Goal: Information Seeking & Learning: Find specific fact

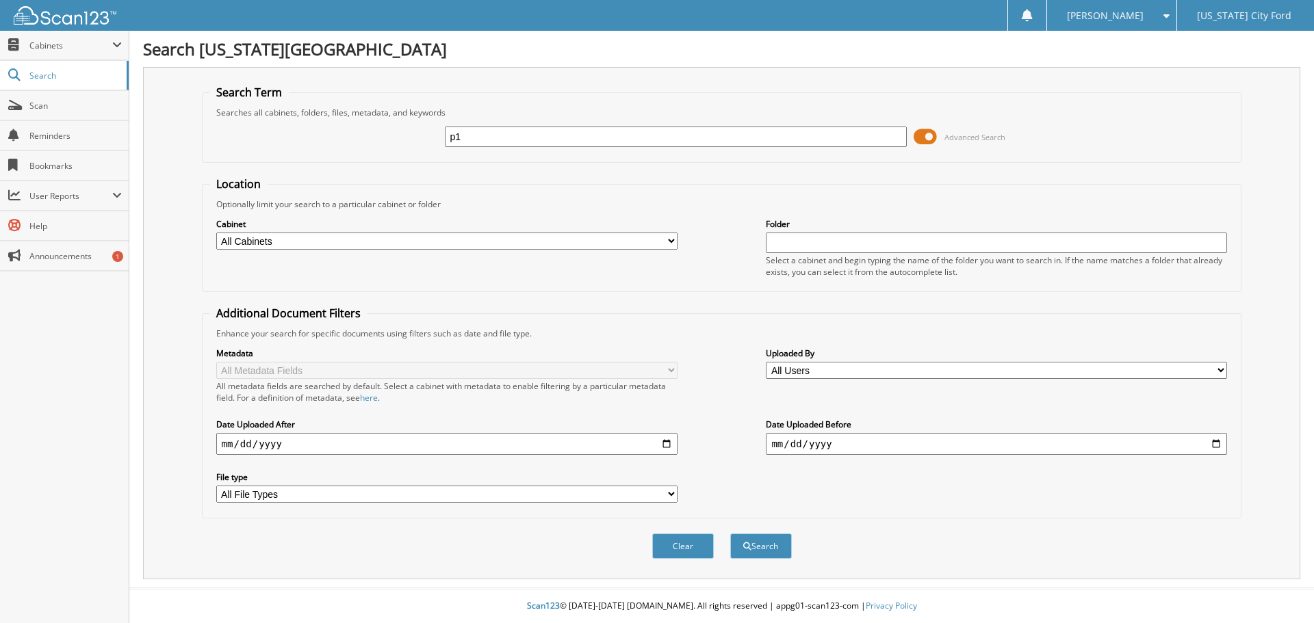
type input "p"
type input "P1125A"
click at [766, 545] on button "Search" at bounding box center [761, 546] width 62 height 25
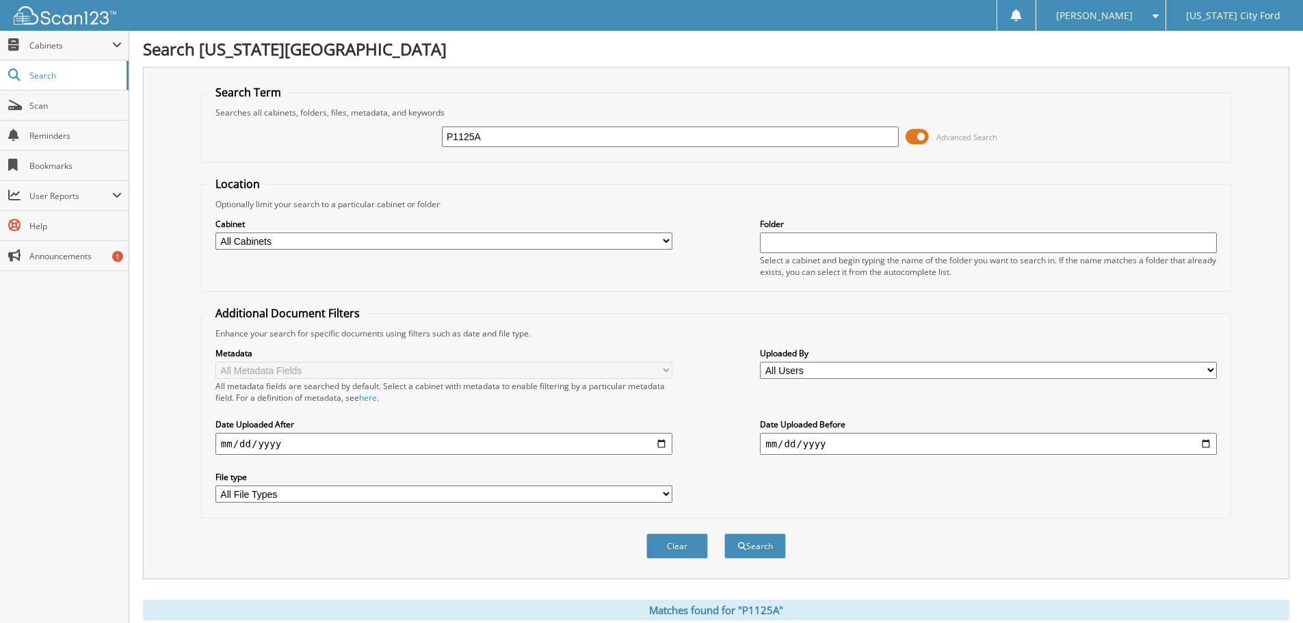
click at [505, 126] on div "P1125A" at bounding box center [670, 136] width 457 height 23
drag, startPoint x: 505, startPoint y: 133, endPoint x: 369, endPoint y: 118, distance: 136.3
click at [372, 116] on fieldset "Search Term Searches all cabinets, folders, files, metadata, and keywords P1125…" at bounding box center [716, 124] width 1030 height 78
type input "DMF1239A"
click at [763, 554] on button "Search" at bounding box center [756, 546] width 62 height 25
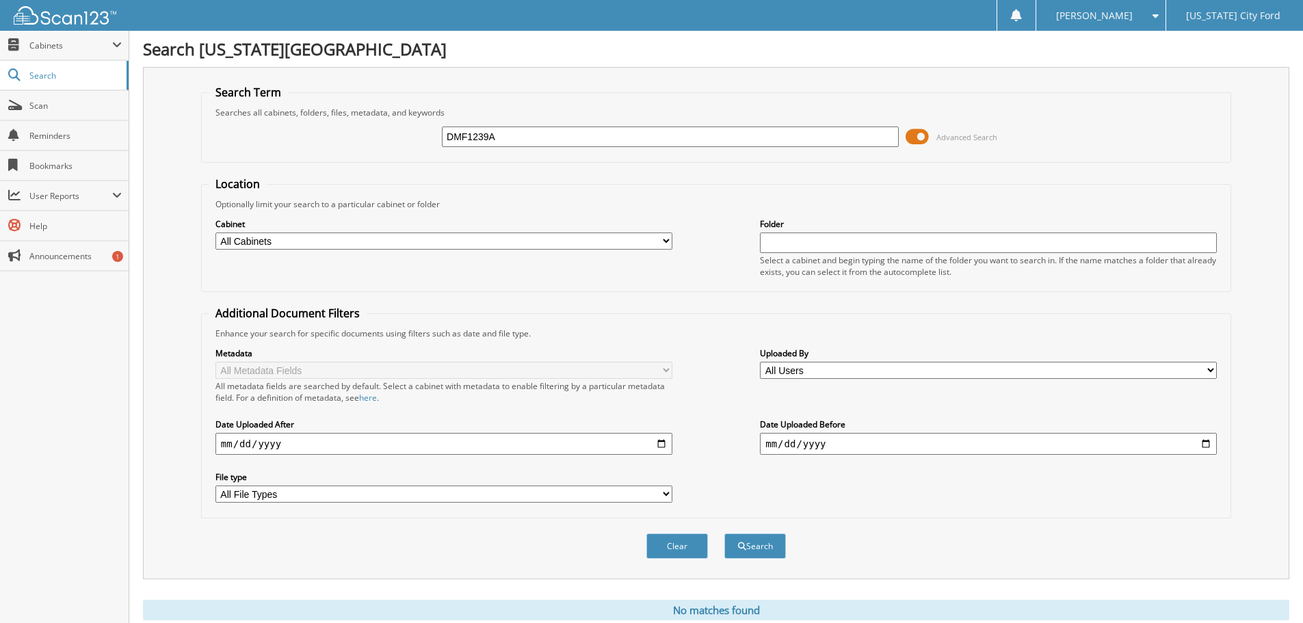
drag, startPoint x: 600, startPoint y: 133, endPoint x: 284, endPoint y: 83, distance: 320.2
click at [289, 84] on div "Search Term Searches all cabinets, folders, files, metadata, and keywords DMF12…" at bounding box center [716, 323] width 1147 height 513
type input "mf1096a"
click at [725, 534] on button "Search" at bounding box center [756, 546] width 62 height 25
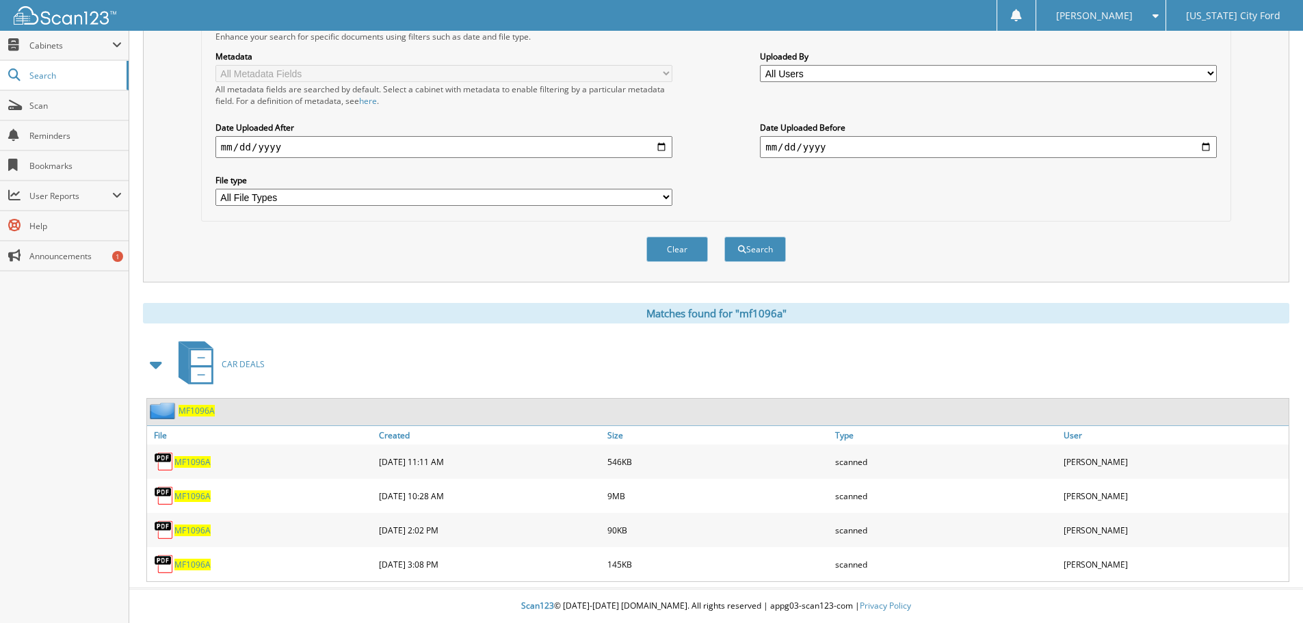
scroll to position [298, 0]
click at [194, 497] on span "MF1096A" at bounding box center [192, 497] width 36 height 12
click at [42, 106] on span "Scan" at bounding box center [75, 106] width 92 height 12
